Goal: Task Accomplishment & Management: Use online tool/utility

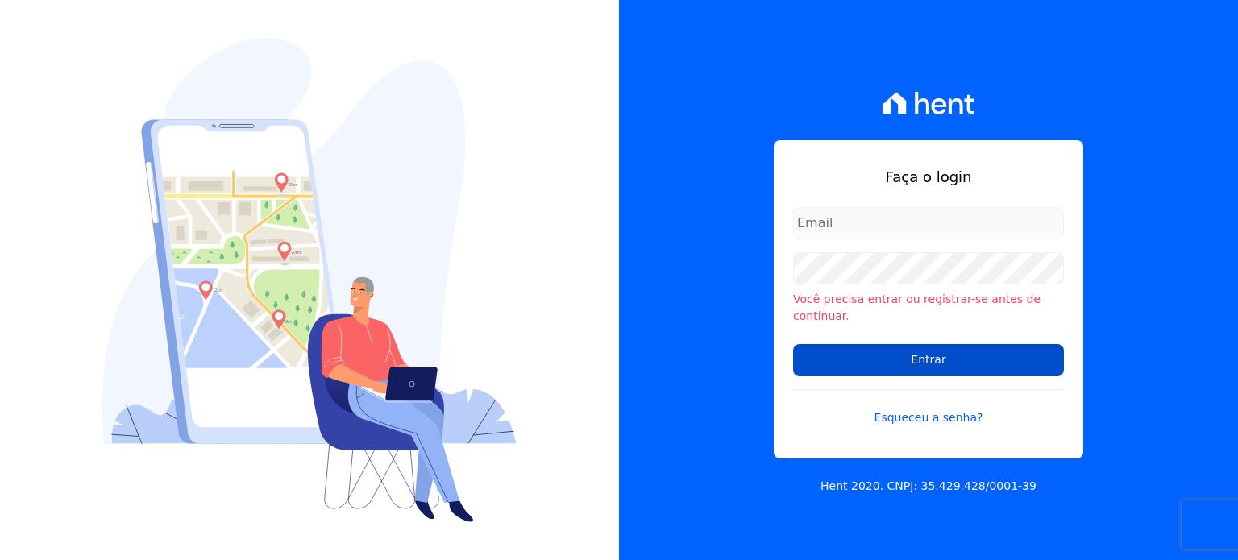
type input "[PERSON_NAME][EMAIL_ADDRESS][DOMAIN_NAME]"
click at [928, 360] on input "Entrar" at bounding box center [928, 360] width 271 height 32
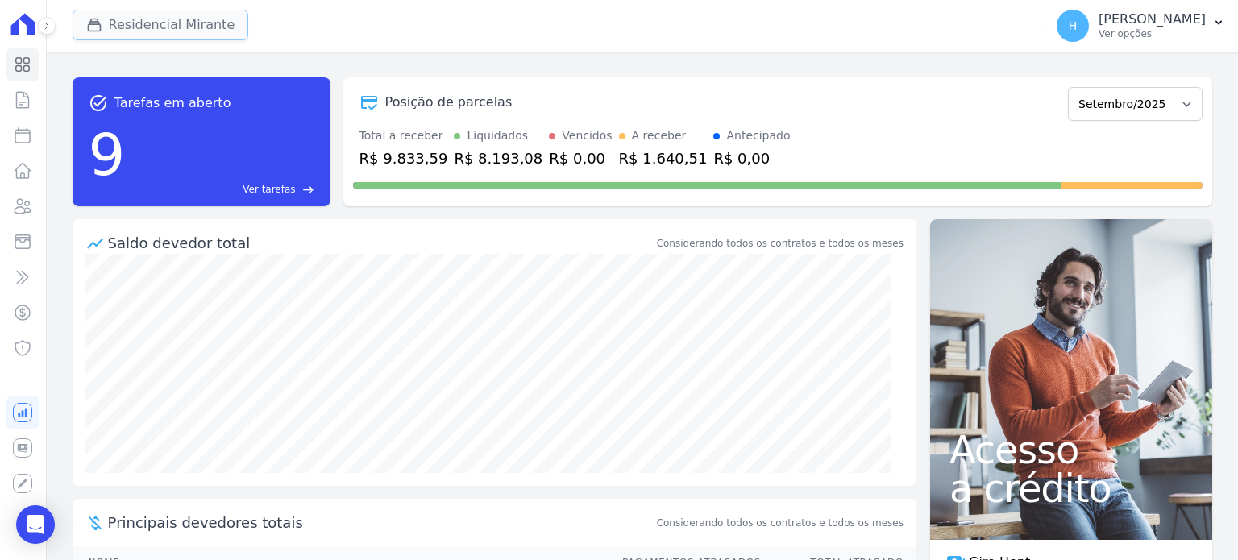
click at [206, 28] on button "Residencial Mirante" at bounding box center [161, 25] width 176 height 31
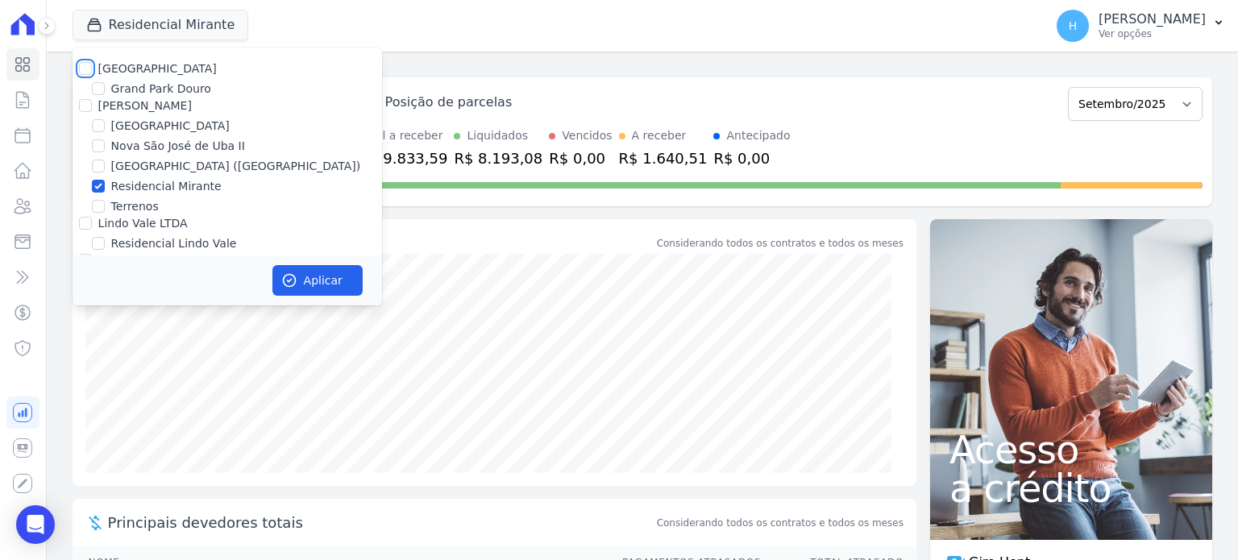
click at [83, 68] on input "Residencial Park" at bounding box center [85, 68] width 13 height 13
checkbox input "true"
click at [80, 106] on div "JG Freitas" at bounding box center [227, 106] width 309 height 17
click at [81, 102] on input "JG Freitas" at bounding box center [85, 105] width 13 height 13
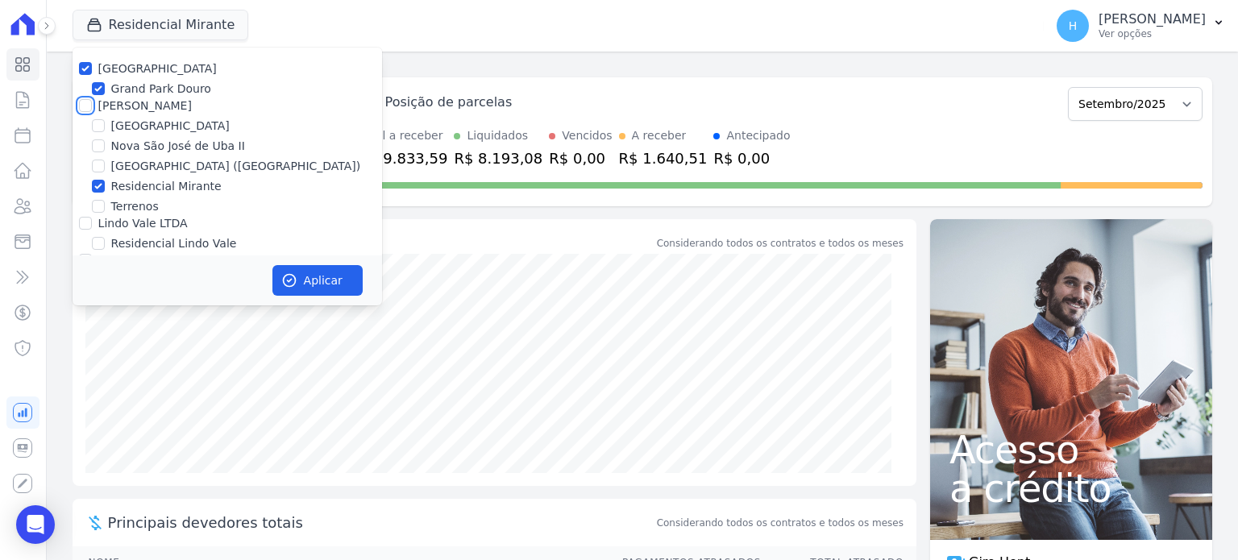
checkbox input "true"
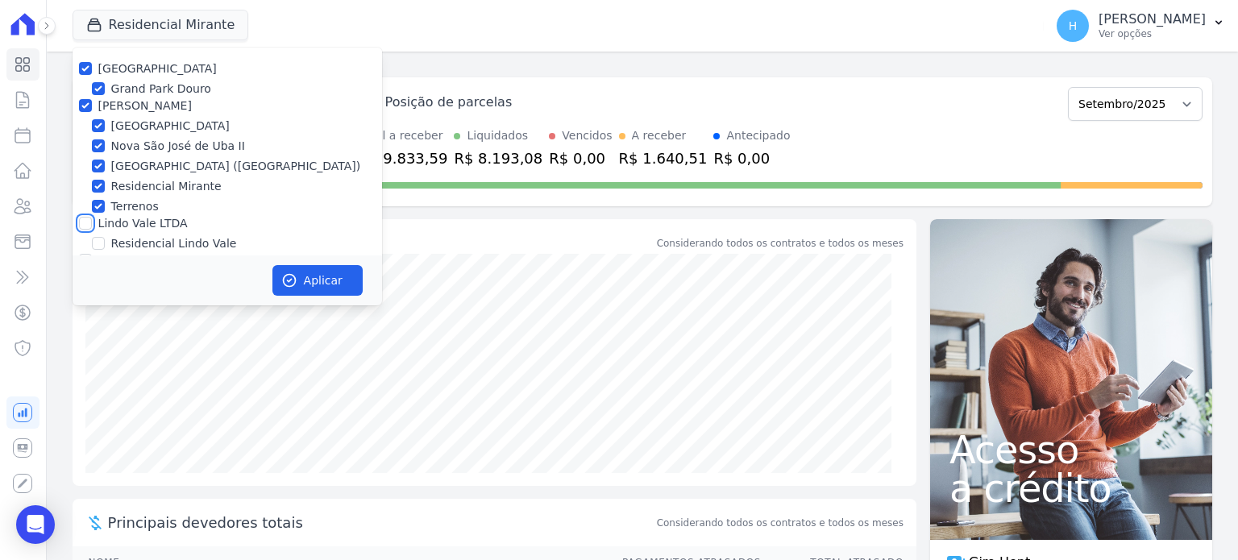
click at [86, 222] on input "Lindo Vale LTDA" at bounding box center [85, 223] width 13 height 13
checkbox input "true"
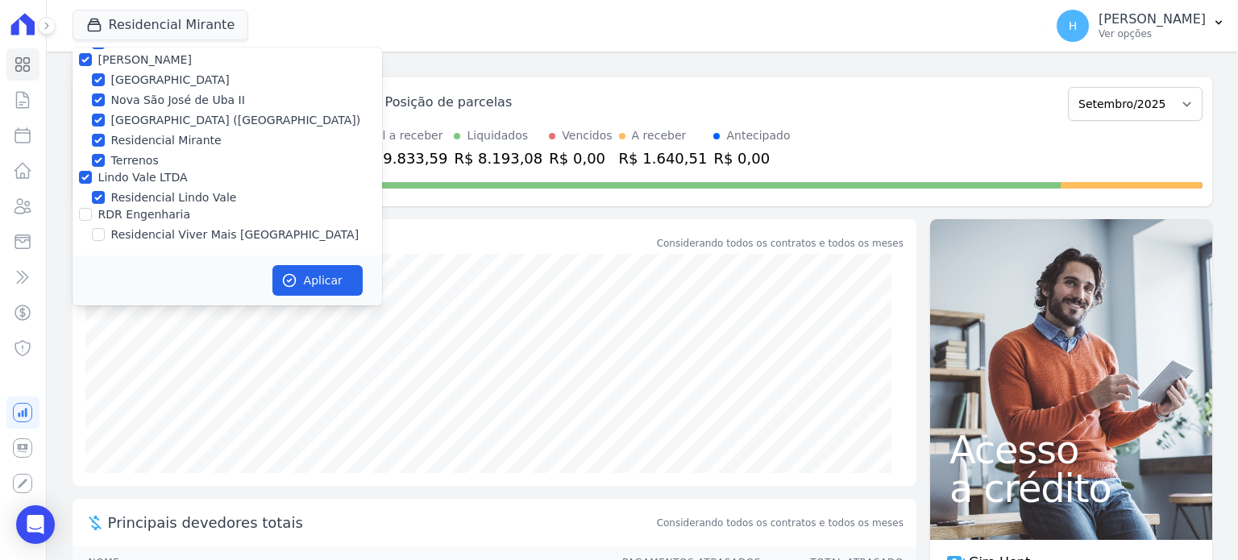
click at [75, 209] on div "RDR Engenharia" at bounding box center [227, 214] width 309 height 17
click at [83, 215] on input "RDR Engenharia" at bounding box center [85, 214] width 13 height 13
checkbox input "true"
click at [297, 282] on button "Aplicar" at bounding box center [317, 280] width 90 height 31
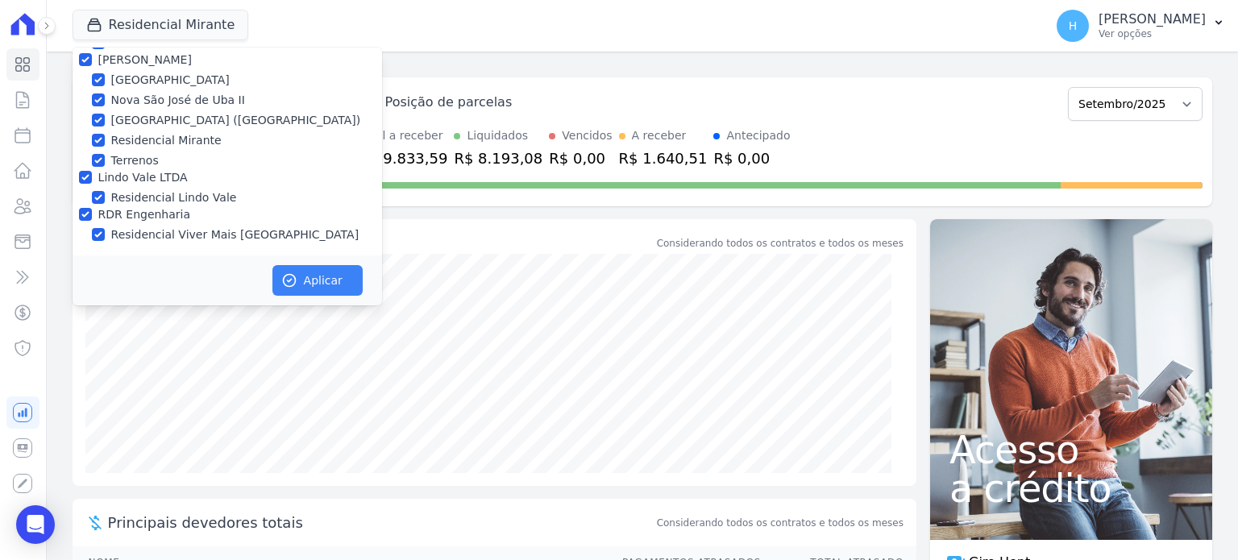
scroll to position [43, 0]
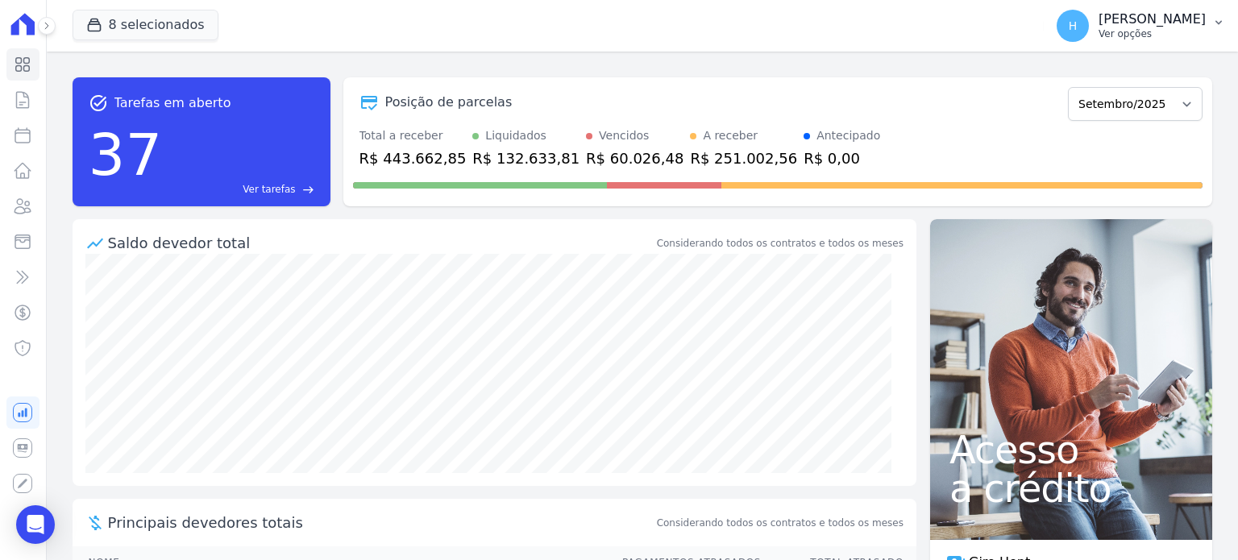
click at [1196, 40] on div "H Hellen Vilaça Ver opções" at bounding box center [1131, 26] width 149 height 32
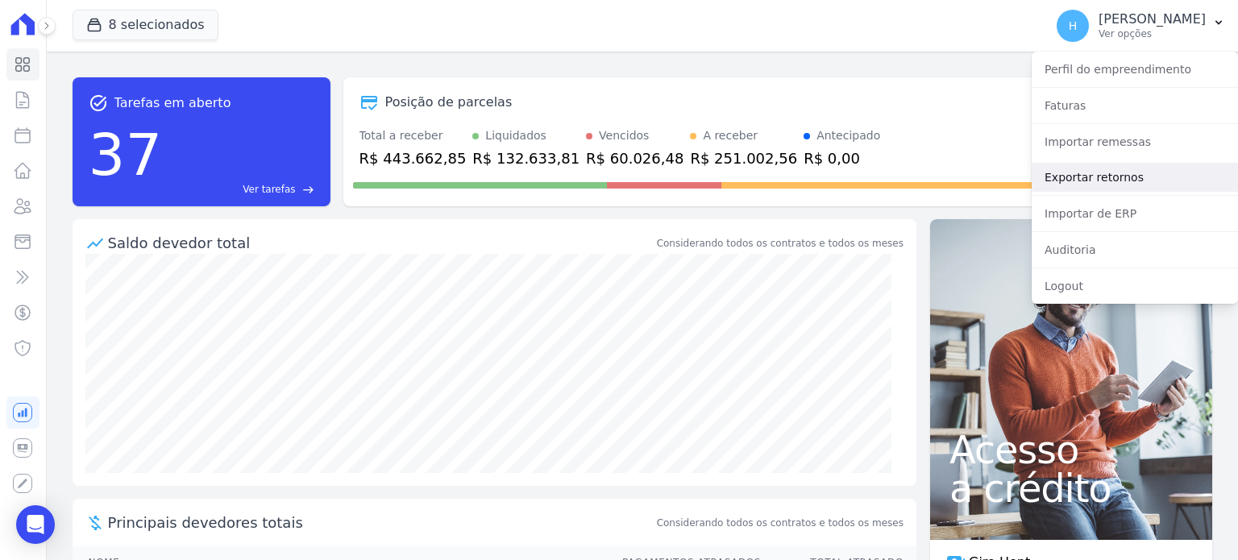
click at [1106, 189] on link "Exportar retornos" at bounding box center [1135, 177] width 206 height 29
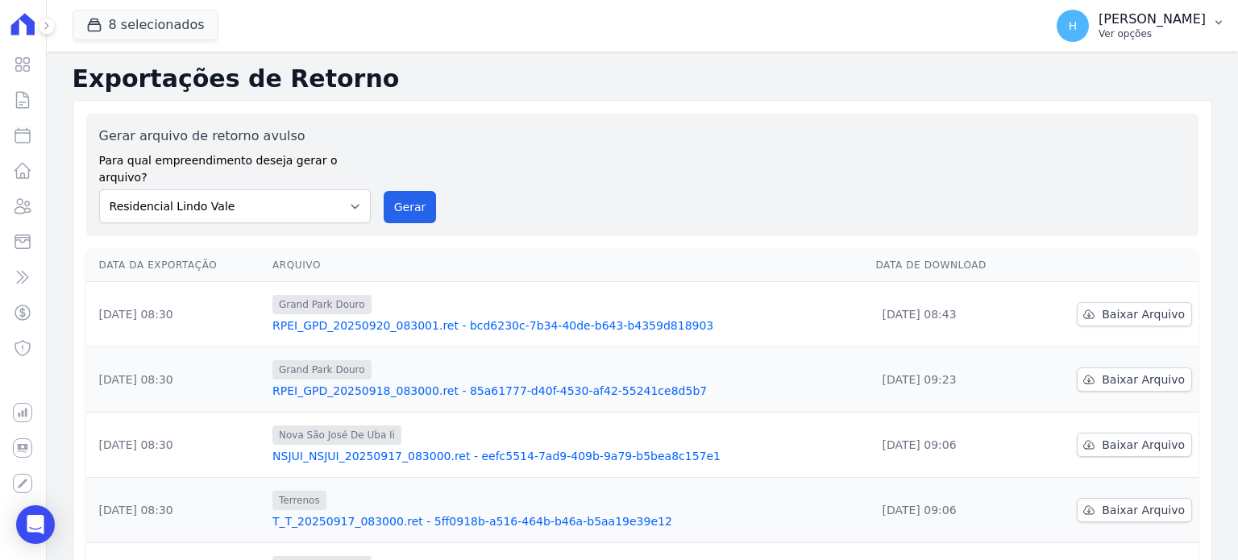
click at [1208, 28] on button "H Hellen Vilaça Ver opções" at bounding box center [1141, 25] width 194 height 45
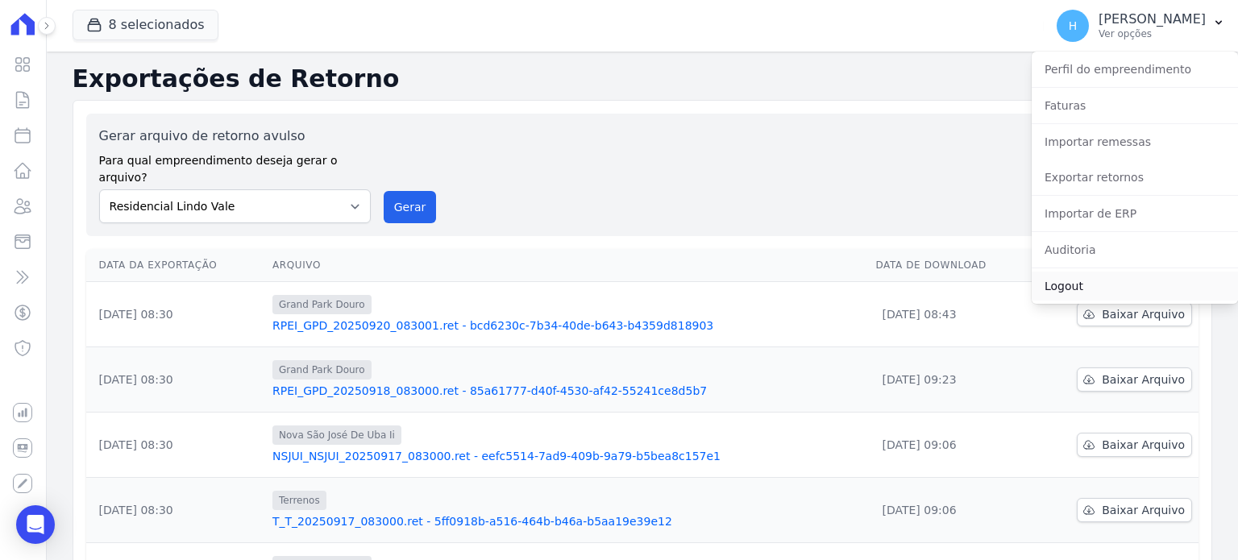
click at [1078, 280] on link "Logout" at bounding box center [1135, 286] width 206 height 29
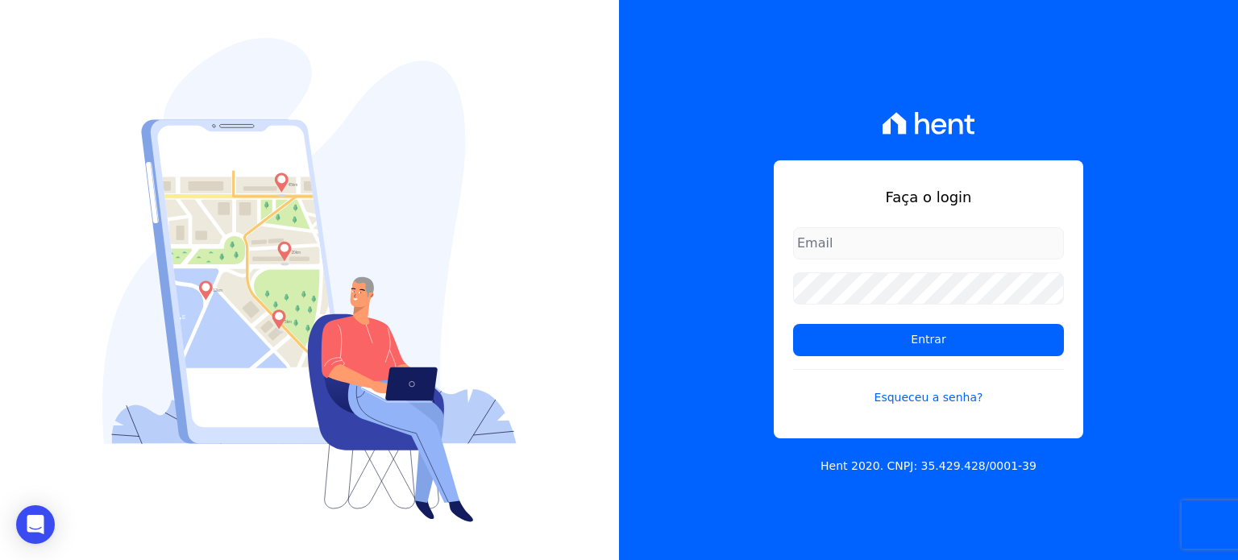
type input "[PERSON_NAME][EMAIL_ADDRESS][DOMAIN_NAME]"
